Goal: Information Seeking & Learning: Check status

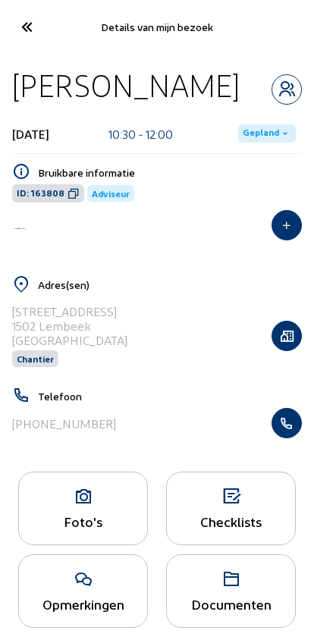
click at [15, 23] on icon at bounding box center [26, 27] width 25 height 27
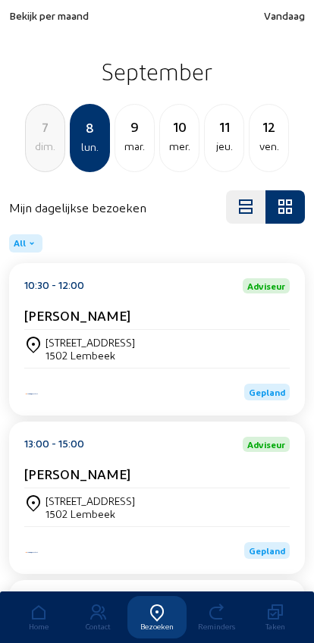
click at [25, 11] on span "Bekijk per maand" at bounding box center [49, 15] width 80 height 13
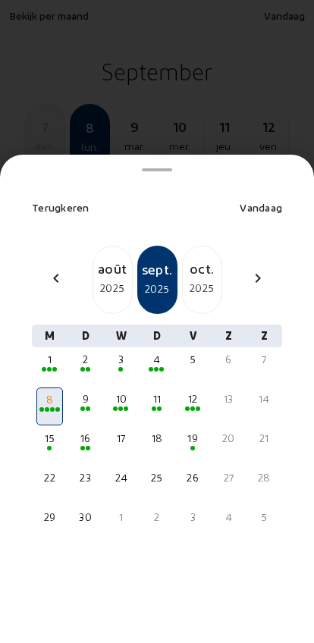
click at [47, 367] on span at bounding box center [49, 369] width 5 height 5
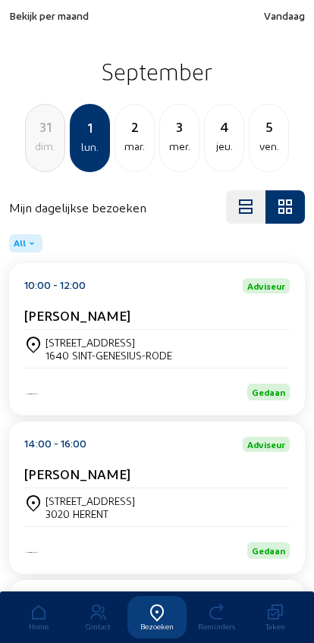
click at [58, 319] on cam-card-title "[PERSON_NAME]" at bounding box center [77, 315] width 106 height 16
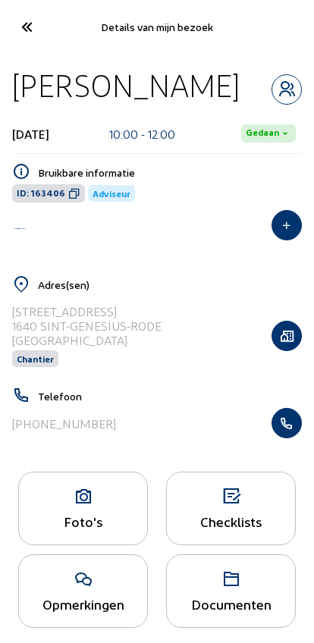
click at [293, 426] on icon "button" at bounding box center [286, 423] width 29 height 15
click at [12, 29] on cam-font-icon at bounding box center [26, 27] width 34 height 36
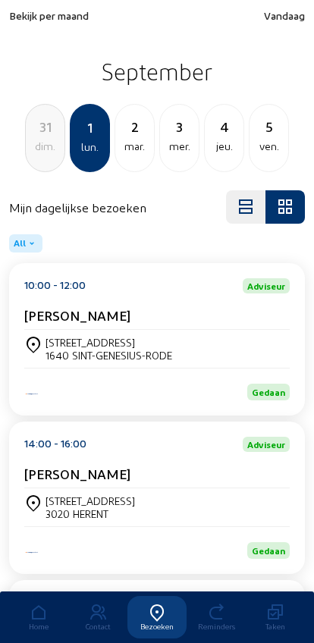
click at [248, 505] on div "Schoonzichtlaan 3 3020 HERENT" at bounding box center [156, 508] width 265 height 26
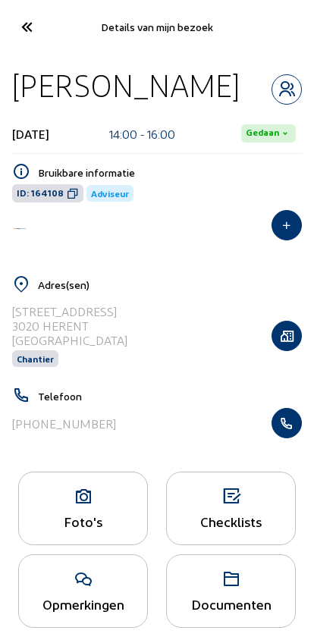
click at [284, 431] on icon "button" at bounding box center [286, 423] width 29 height 15
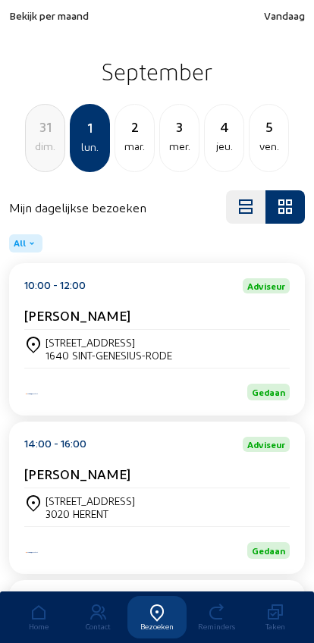
click at [223, 139] on div "jeu." at bounding box center [224, 146] width 39 height 18
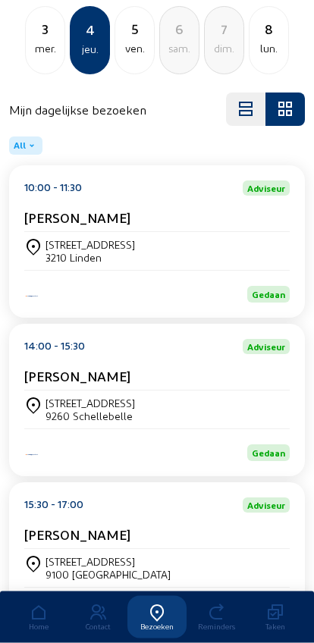
scroll to position [107, 0]
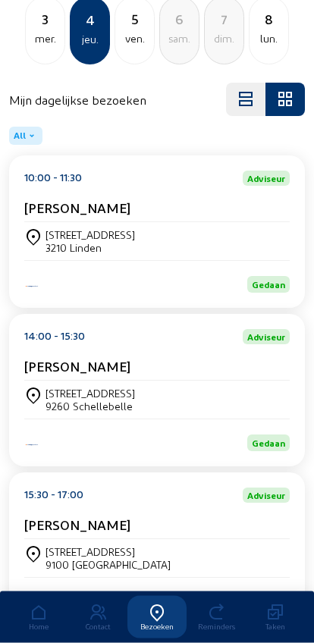
click at [65, 382] on div "Stef Leyman" at bounding box center [156, 370] width 265 height 23
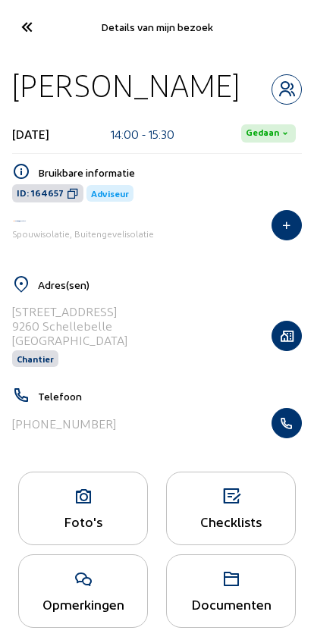
click at [285, 427] on icon "button" at bounding box center [286, 423] width 29 height 15
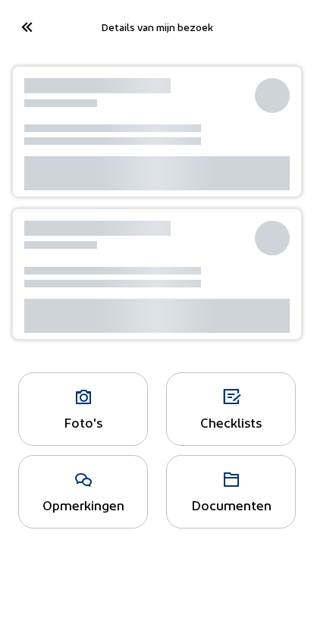
click at [24, 27] on icon at bounding box center [26, 27] width 25 height 27
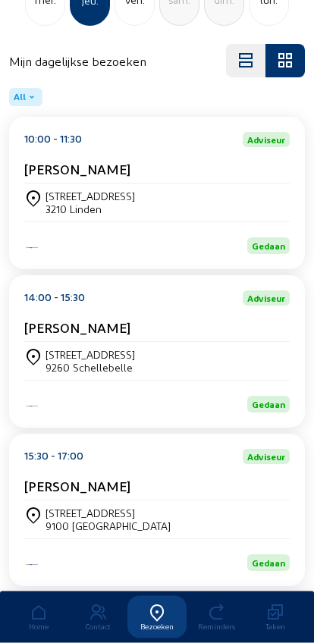
scroll to position [174, 0]
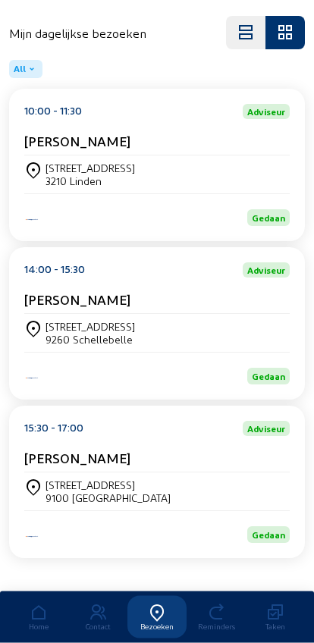
click at [71, 473] on div "Philip De Graef" at bounding box center [156, 462] width 265 height 23
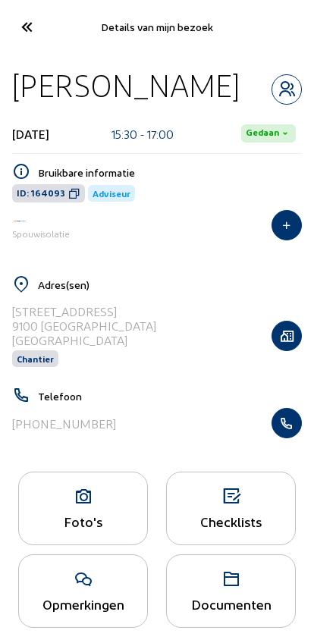
click at [291, 424] on icon "button" at bounding box center [286, 423] width 29 height 15
click at [21, 32] on icon at bounding box center [26, 27] width 25 height 27
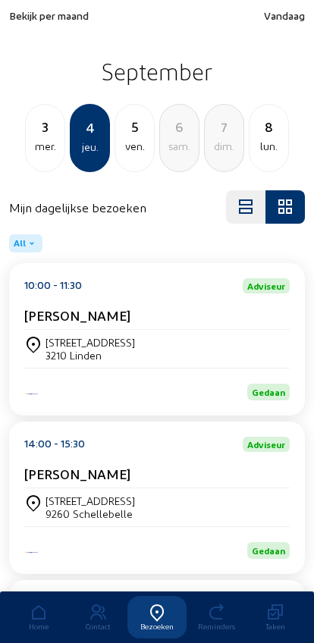
click at [46, 337] on div "Bovenstraat 45 3210 Linden" at bounding box center [156, 349] width 265 height 38
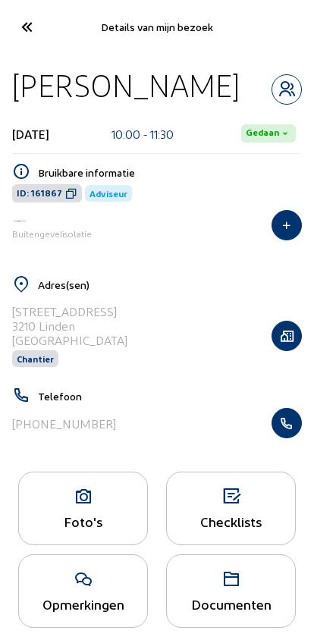
click at [286, 429] on icon "button" at bounding box center [286, 423] width 29 height 15
click at [26, 35] on icon at bounding box center [26, 27] width 25 height 27
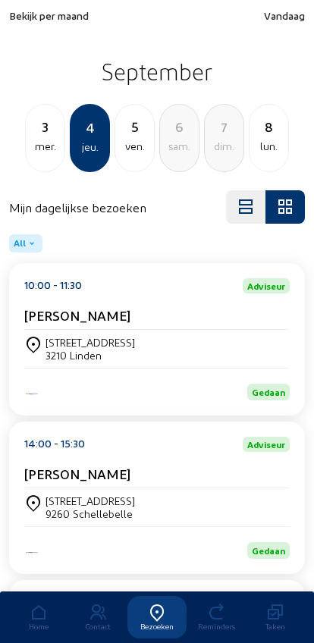
click at [41, 142] on div "mer." at bounding box center [45, 146] width 39 height 18
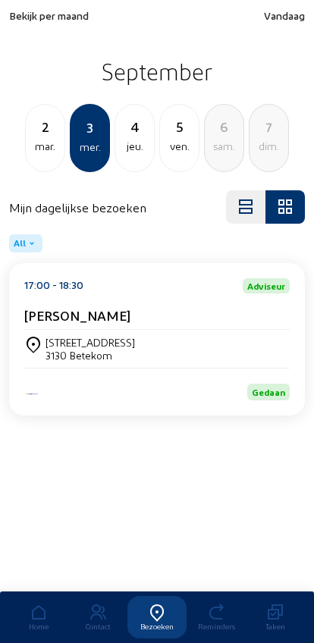
click at [38, 146] on div "mar." at bounding box center [45, 146] width 39 height 18
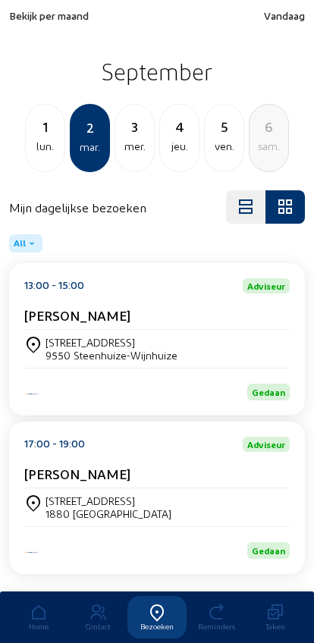
click at [27, 155] on div "lun." at bounding box center [45, 146] width 39 height 18
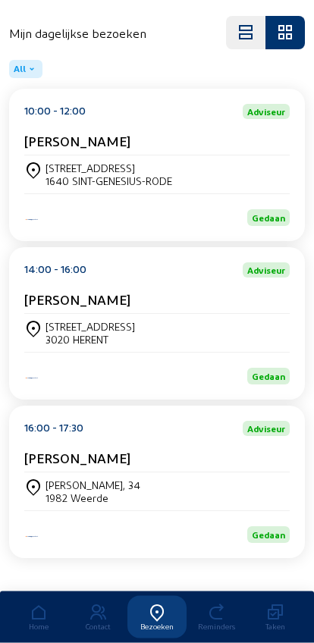
scroll to position [190, 0]
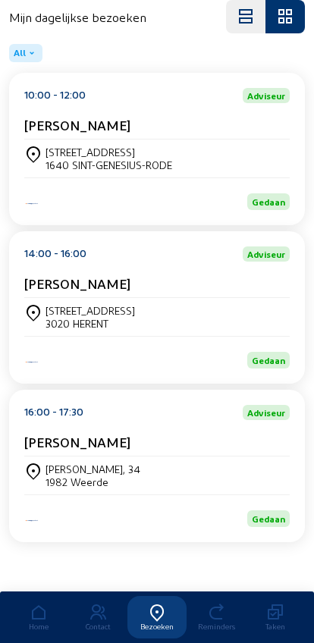
click at [189, 478] on div "[PERSON_NAME], 34 1982 Weerde" at bounding box center [156, 476] width 265 height 26
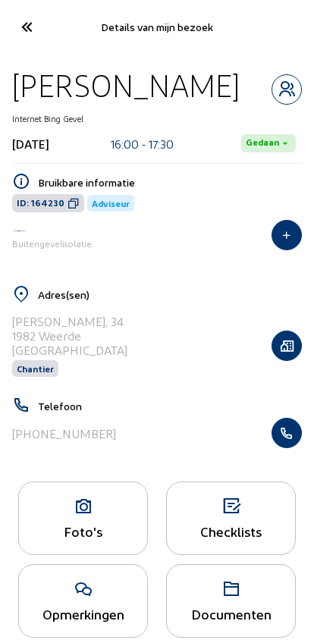
click at [294, 441] on icon "button" at bounding box center [286, 432] width 29 height 15
click at [20, 34] on icon at bounding box center [26, 27] width 25 height 27
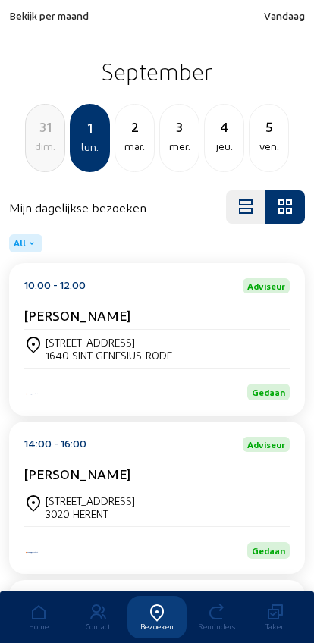
click at [128, 147] on div "mar." at bounding box center [134, 146] width 39 height 18
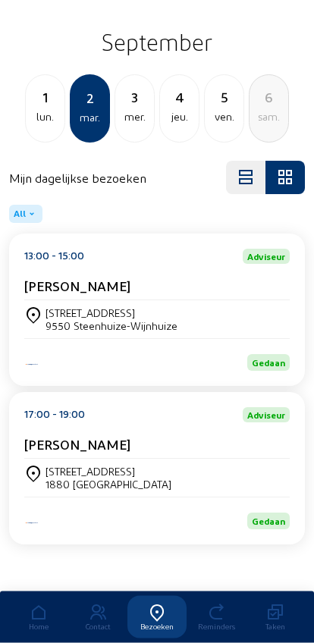
scroll to position [42, 0]
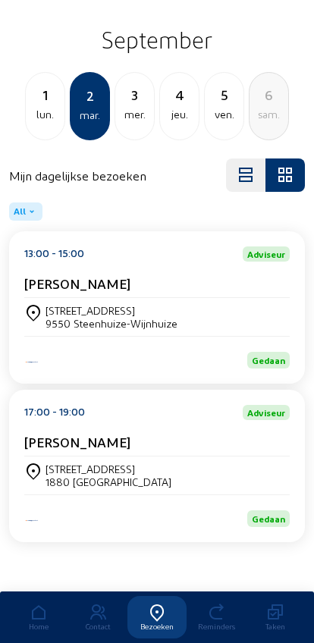
click at [67, 457] on div "Tisseltstraat 2 1880 Ramsdonk" at bounding box center [156, 476] width 265 height 38
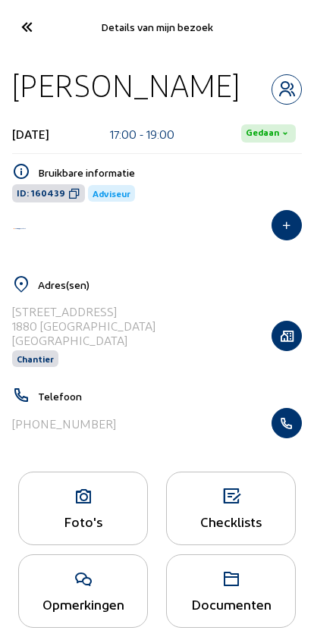
click at [291, 431] on icon "button" at bounding box center [286, 423] width 29 height 15
click at [10, 30] on cam-font-icon at bounding box center [26, 27] width 34 height 36
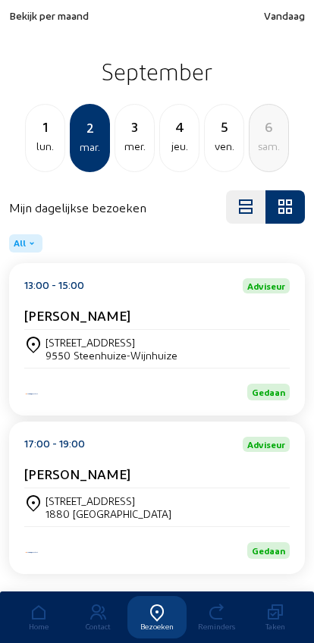
click at [27, 21] on span "Bekijk per maand" at bounding box center [49, 15] width 80 height 13
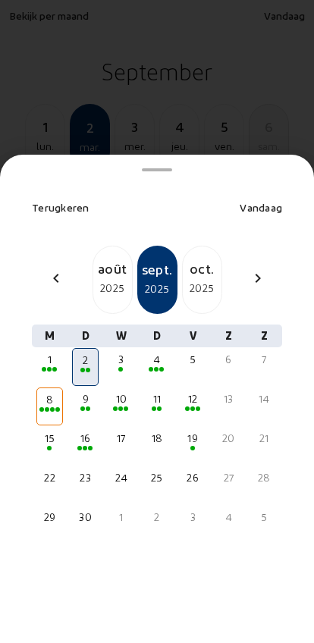
click at [55, 269] on mat-icon "chevron_left" at bounding box center [56, 278] width 18 height 18
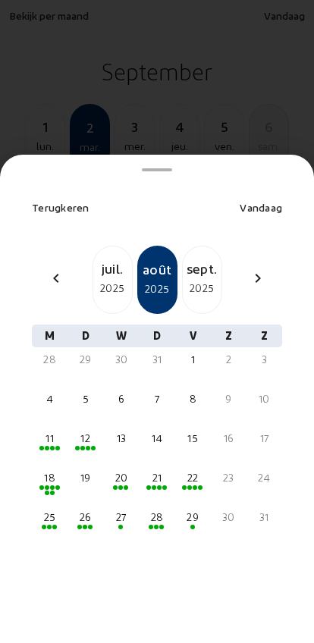
click at [52, 269] on mat-icon "chevron_left" at bounding box center [56, 278] width 18 height 18
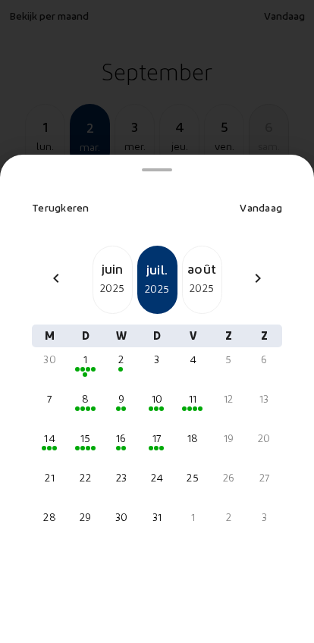
click at [57, 269] on mat-icon "chevron_left" at bounding box center [56, 278] width 18 height 18
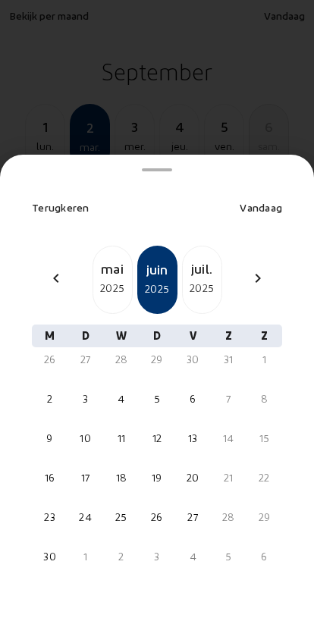
click at [49, 269] on mat-icon "chevron_left" at bounding box center [56, 278] width 18 height 18
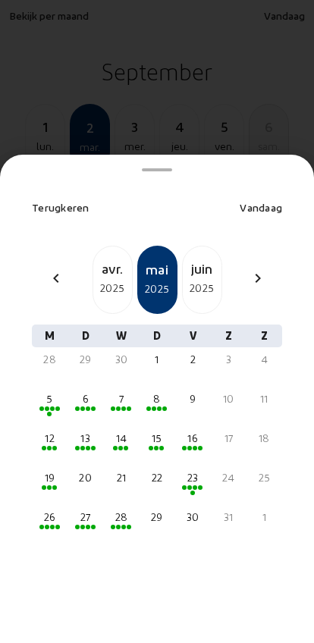
click at [56, 265] on div "chevron_left avr. 2025 mai 2025 juin 2025 chevron_right" at bounding box center [157, 280] width 268 height 68
click at [52, 269] on mat-icon "chevron_left" at bounding box center [56, 278] width 18 height 18
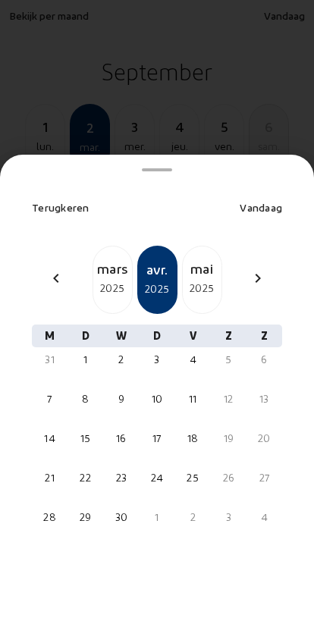
click at [58, 269] on mat-icon "chevron_left" at bounding box center [56, 278] width 18 height 18
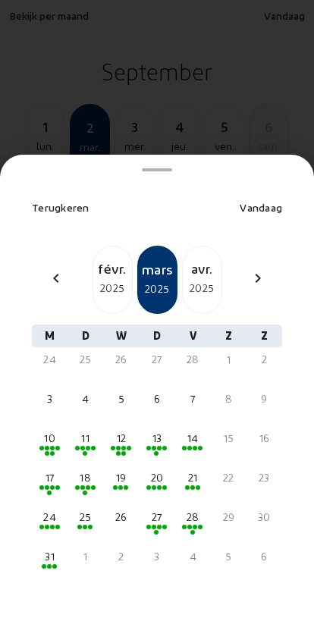
click at [57, 269] on mat-icon "chevron_left" at bounding box center [56, 278] width 18 height 18
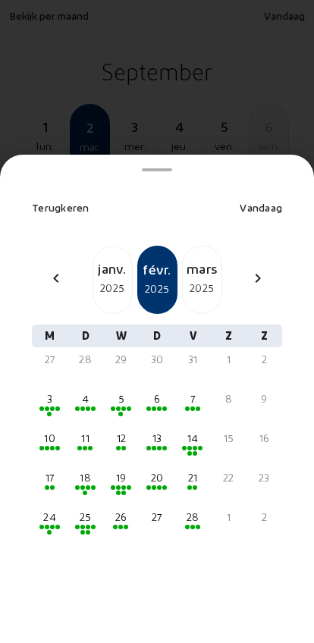
click at [61, 269] on mat-icon "chevron_left" at bounding box center [56, 278] width 18 height 18
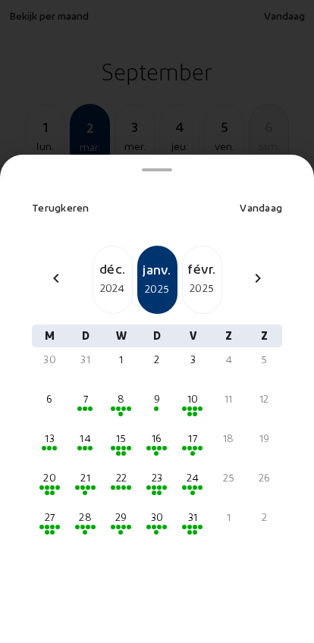
click at [62, 269] on mat-icon "chevron_left" at bounding box center [56, 278] width 18 height 18
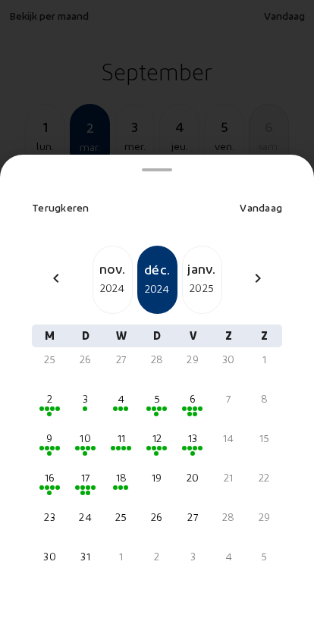
click at [61, 269] on mat-icon "chevron_left" at bounding box center [56, 278] width 18 height 18
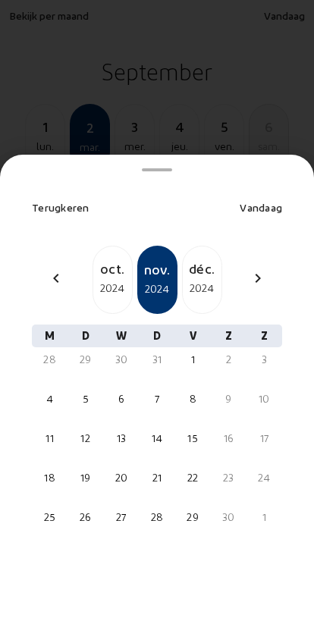
click at [58, 269] on mat-icon "chevron_left" at bounding box center [56, 278] width 18 height 18
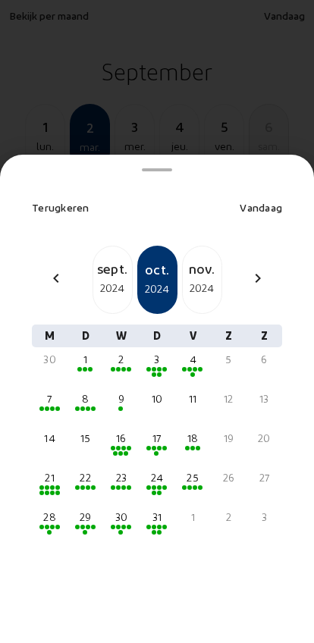
click at [59, 269] on mat-icon "chevron_left" at bounding box center [56, 278] width 18 height 18
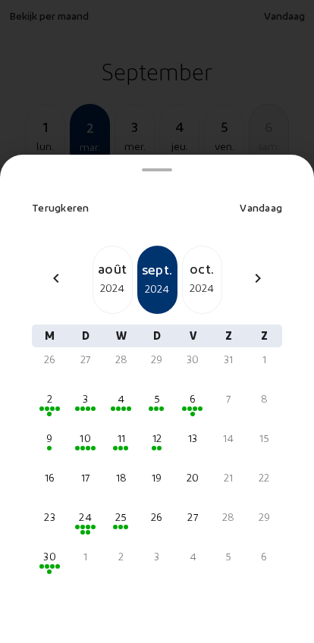
click at [60, 269] on mat-icon "chevron_left" at bounding box center [56, 278] width 18 height 18
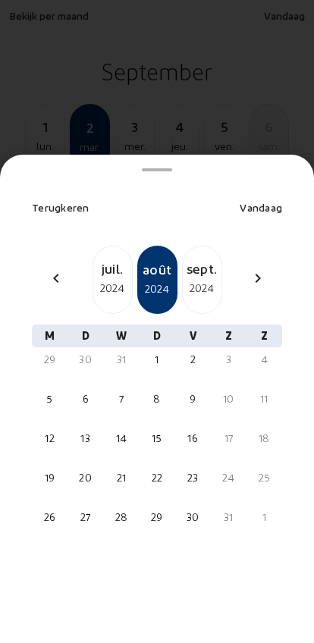
click at [61, 269] on div "chevron_left" at bounding box center [56, 280] width 36 height 22
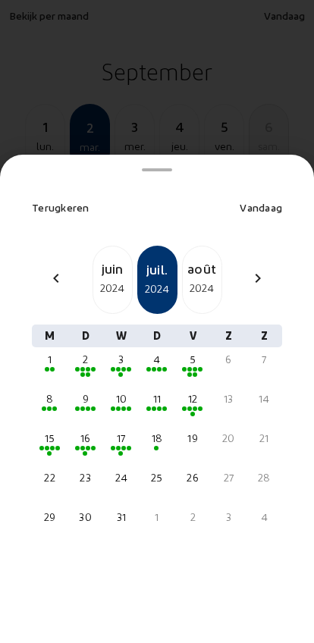
click at [58, 269] on mat-icon "chevron_left" at bounding box center [56, 278] width 18 height 18
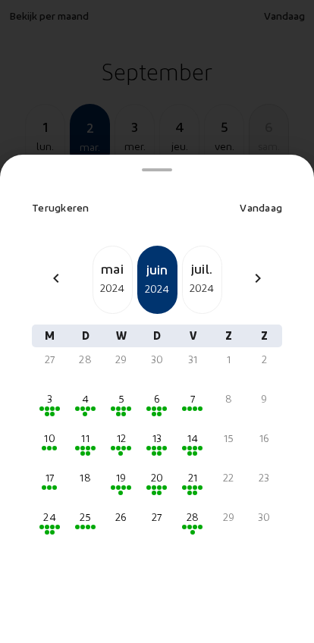
click at [63, 269] on mat-icon "chevron_left" at bounding box center [56, 278] width 18 height 18
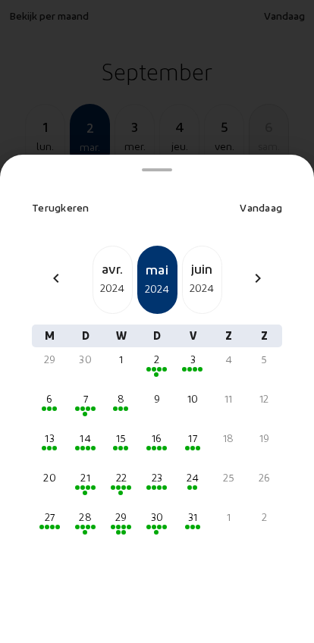
click at [65, 269] on mat-icon "chevron_left" at bounding box center [56, 278] width 18 height 18
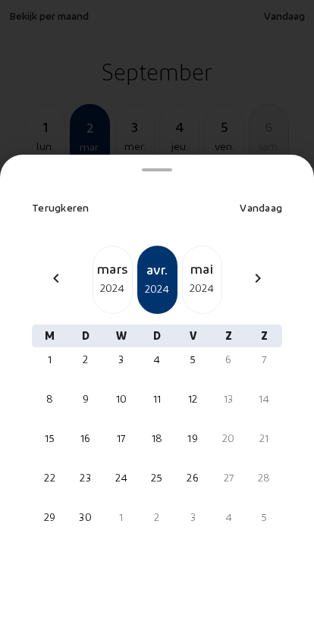
click at [66, 269] on div "chevron_left" at bounding box center [56, 280] width 36 height 22
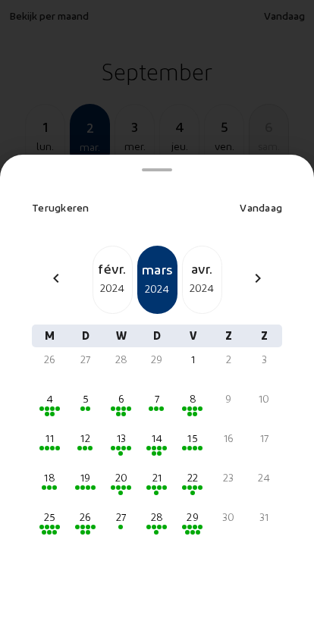
click at [64, 269] on mat-icon "chevron_left" at bounding box center [56, 278] width 18 height 18
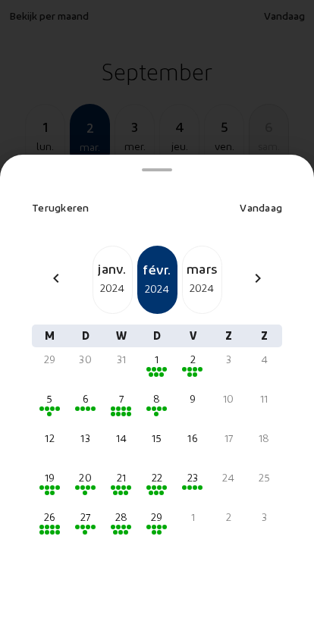
click at [61, 269] on mat-icon "chevron_left" at bounding box center [56, 278] width 18 height 18
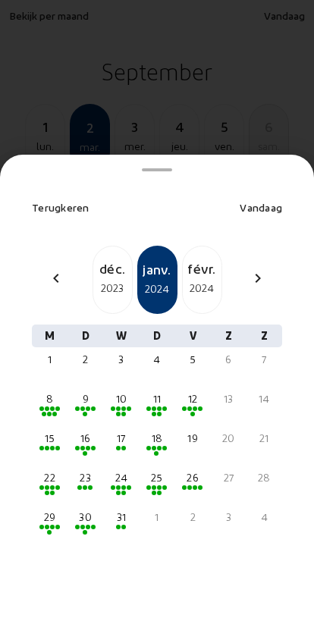
click at [59, 269] on mat-icon "chevron_left" at bounding box center [56, 278] width 18 height 18
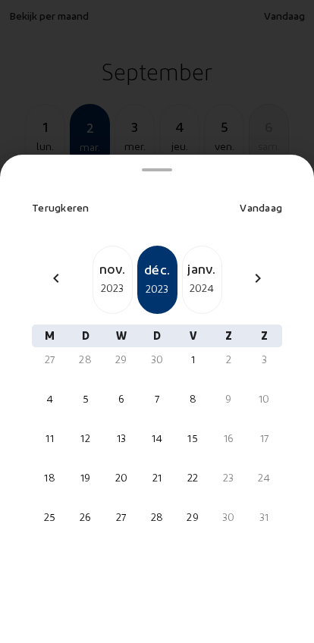
click at [58, 269] on div "chevron_left" at bounding box center [56, 280] width 36 height 22
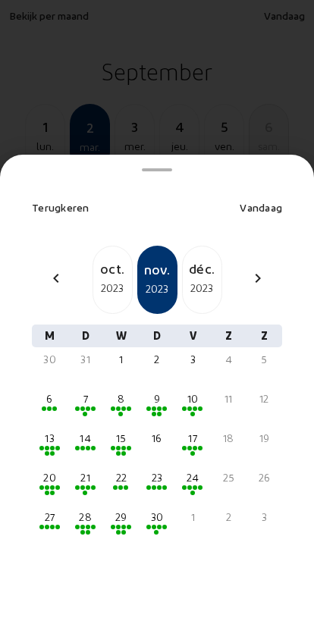
click at [52, 269] on mat-icon "chevron_left" at bounding box center [56, 278] width 18 height 18
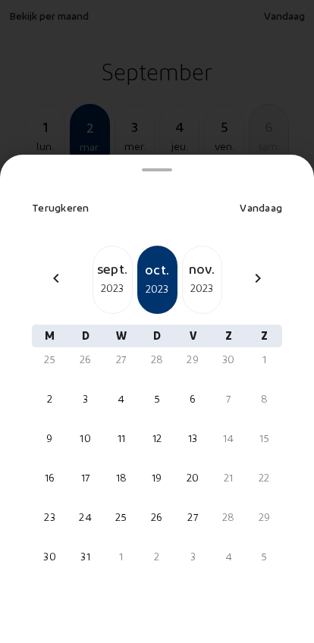
click at [110, 279] on div "2023" at bounding box center [112, 288] width 39 height 18
click at [113, 466] on div "20" at bounding box center [121, 485] width 27 height 38
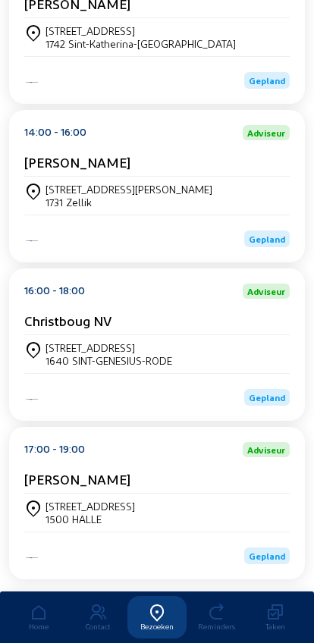
scroll to position [857, 0]
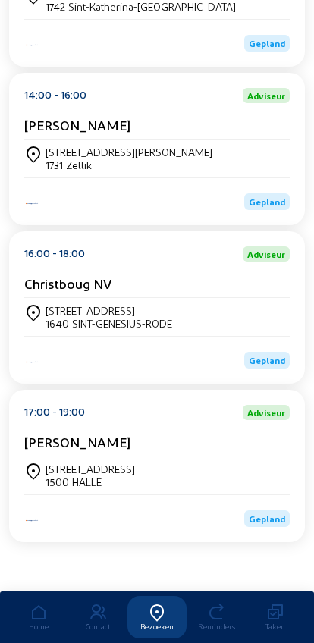
click at [41, 307] on icon at bounding box center [33, 313] width 18 height 18
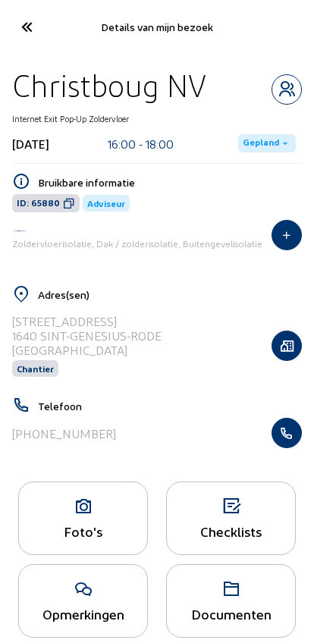
click at [291, 432] on icon "button" at bounding box center [286, 432] width 29 height 15
